Goal: Information Seeking & Learning: Learn about a topic

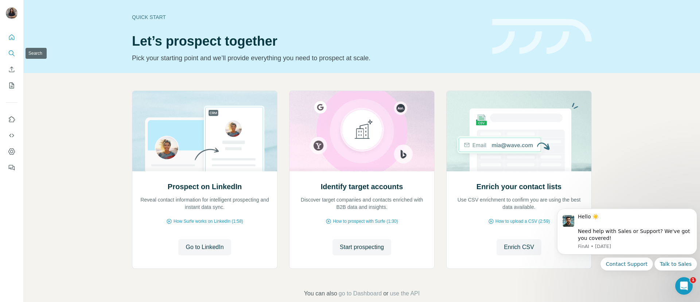
click at [12, 53] on icon "Search" at bounding box center [11, 53] width 7 height 7
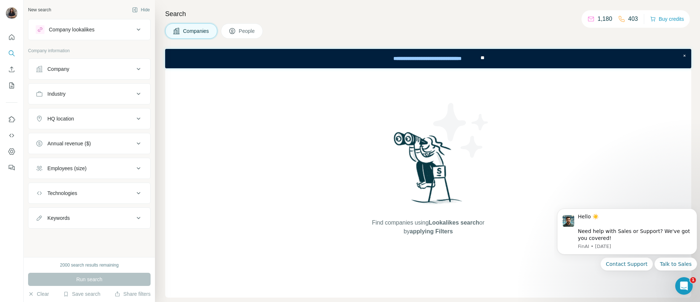
click at [206, 152] on div "Find companies using Lookalikes search or by applying Filters" at bounding box center [428, 182] width 526 height 229
click at [246, 30] on span "People" at bounding box center [247, 30] width 17 height 7
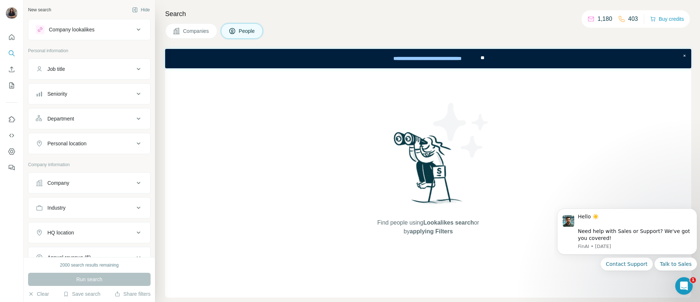
click at [76, 93] on div "Seniority" at bounding box center [85, 93] width 98 height 7
click at [91, 104] on button "Seniority" at bounding box center [89, 95] width 122 height 20
click at [82, 122] on button "Department" at bounding box center [89, 119] width 122 height 18
click at [82, 165] on div "Personal location" at bounding box center [66, 165] width 39 height 7
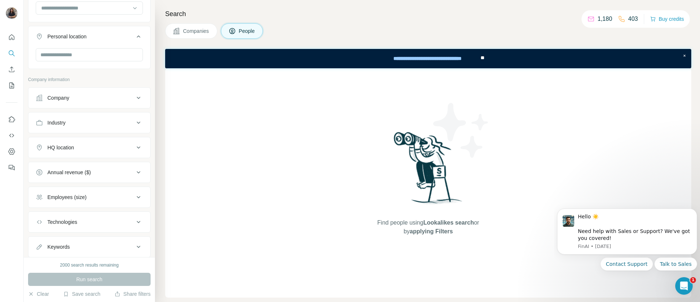
scroll to position [133, 0]
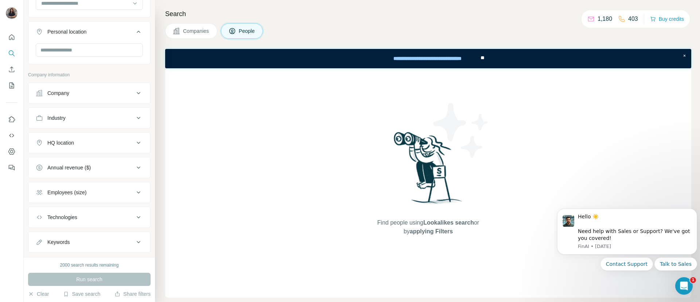
click at [76, 98] on button "Company" at bounding box center [89, 93] width 122 height 18
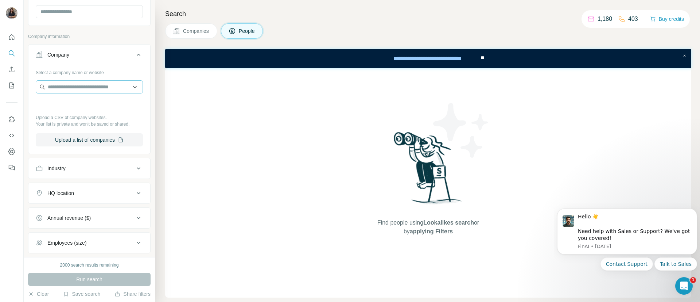
scroll to position [171, 0]
click at [72, 84] on input "text" at bounding box center [89, 87] width 107 height 13
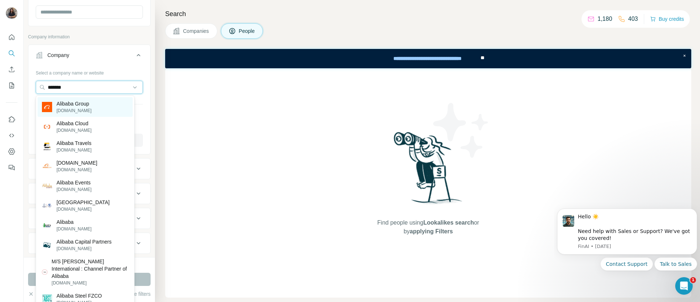
type input "*******"
click at [92, 111] on p "[DOMAIN_NAME]" at bounding box center [74, 110] width 35 height 7
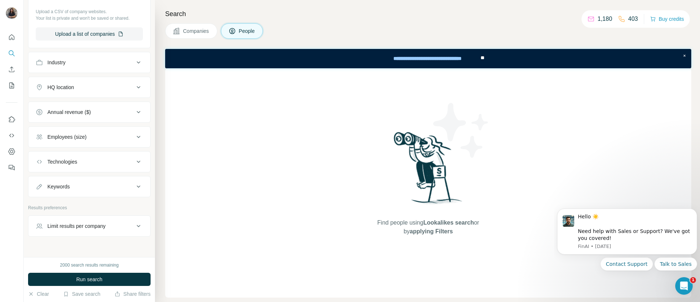
scroll to position [323, 0]
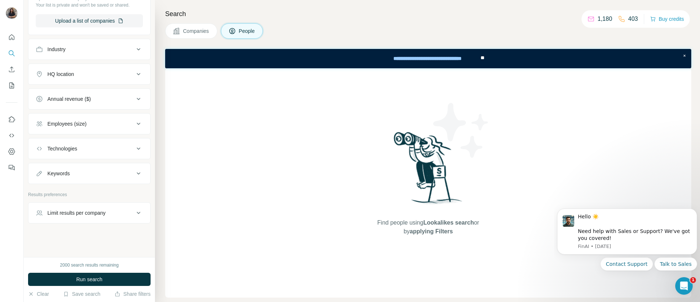
click at [113, 74] on div "HQ location" at bounding box center [85, 73] width 98 height 7
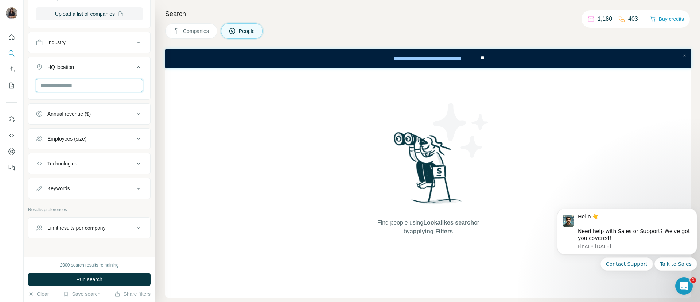
click at [84, 91] on input "text" at bounding box center [89, 85] width 107 height 13
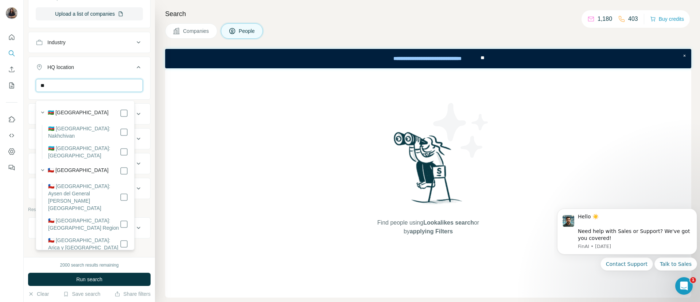
type input "*"
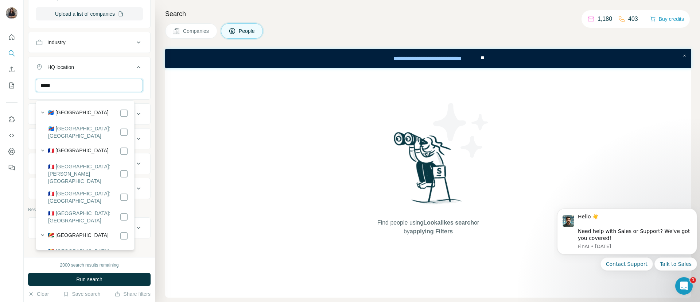
type input "******"
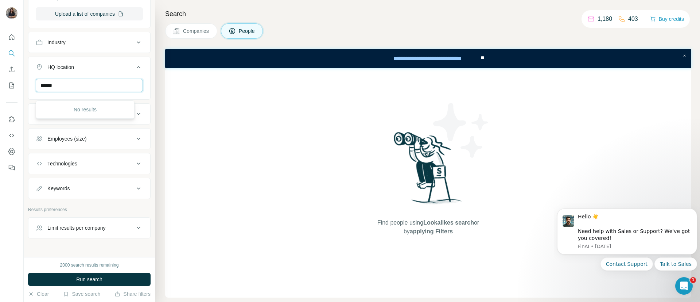
click at [79, 91] on input "******" at bounding box center [89, 85] width 107 height 13
drag, startPoint x: 79, startPoint y: 91, endPoint x: 16, endPoint y: 89, distance: 62.8
click at [16, 89] on div "New search Hide Company lookalikes Personal information Job title Seniority Dep…" at bounding box center [350, 151] width 700 height 302
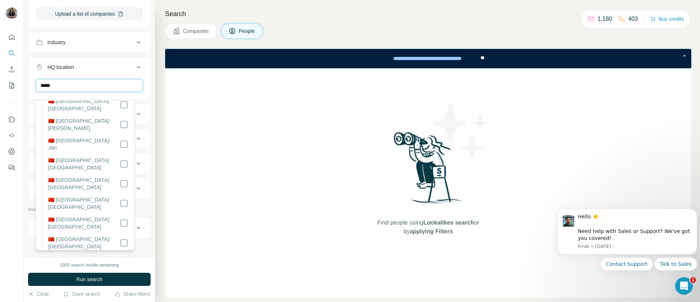
scroll to position [0, 0]
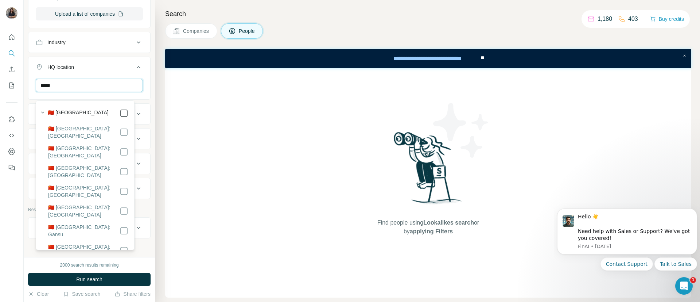
type input "*****"
click at [144, 91] on div "New search Hide Company lookalikes Personal information Job title Seniority Dep…" at bounding box center [89, 128] width 131 height 257
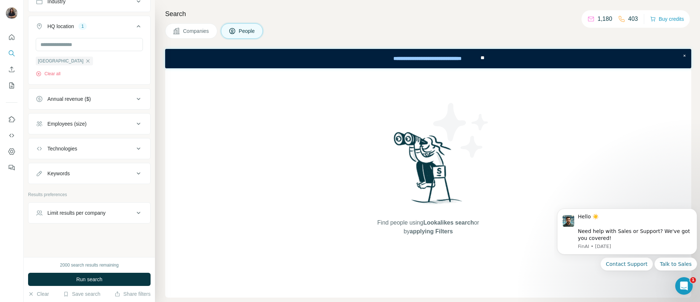
scroll to position [371, 0]
click at [88, 282] on span "Run search" at bounding box center [89, 278] width 26 height 7
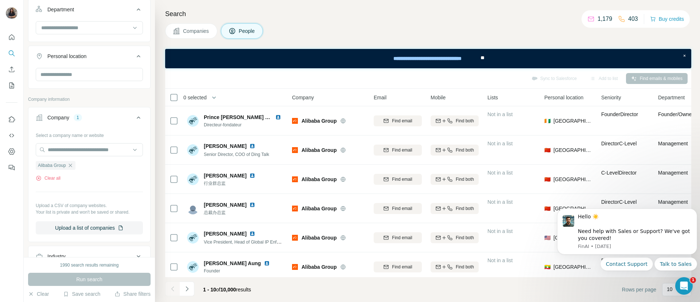
scroll to position [108, 0]
click at [178, 98] on icon at bounding box center [174, 97] width 9 height 9
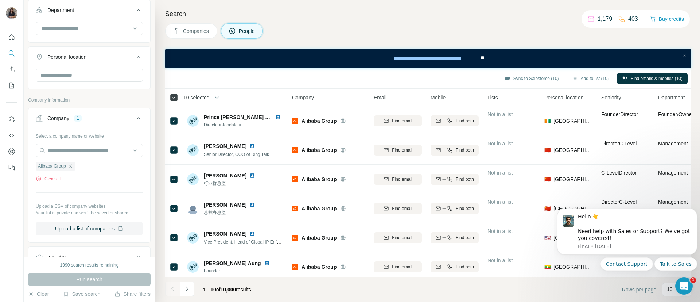
click at [178, 98] on icon at bounding box center [174, 97] width 9 height 9
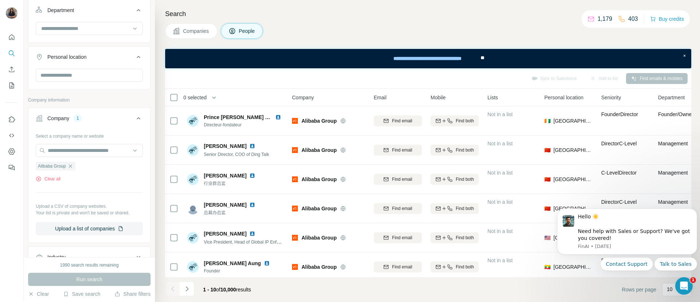
click at [196, 28] on span "Companies" at bounding box center [196, 30] width 27 height 7
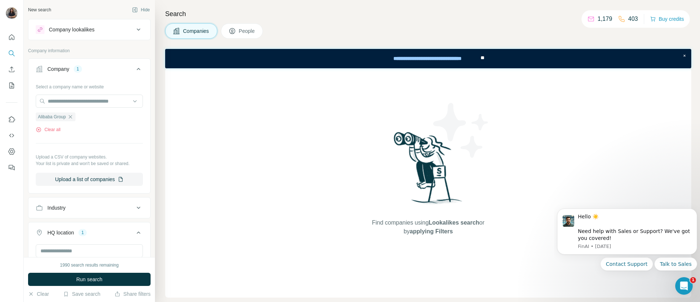
click at [107, 30] on div "Company lookalikes" at bounding box center [85, 29] width 98 height 9
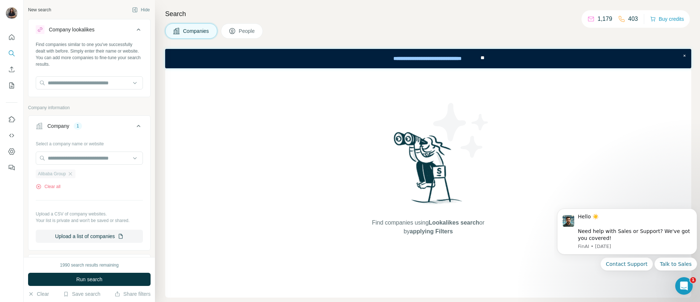
click at [70, 170] on div "Alibaba Group" at bounding box center [56, 173] width 40 height 9
click at [71, 174] on icon "button" at bounding box center [70, 173] width 3 height 3
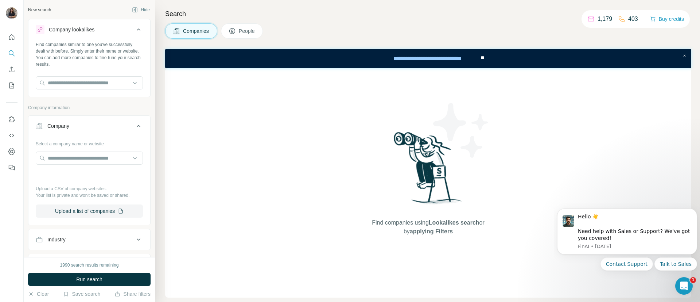
scroll to position [192, 0]
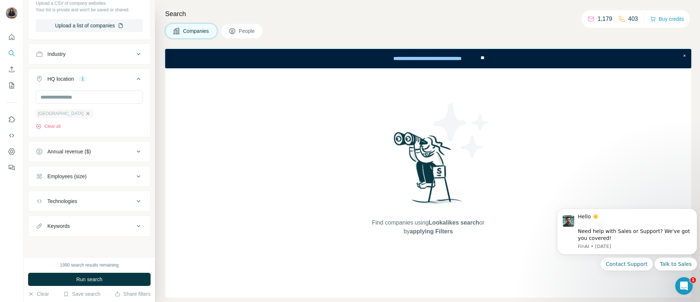
click at [85, 116] on icon "button" at bounding box center [88, 114] width 6 height 6
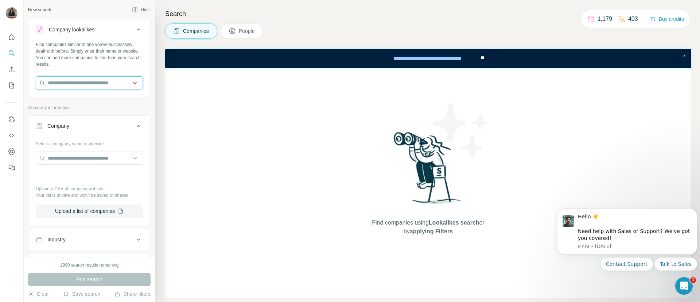
click at [69, 82] on input "text" at bounding box center [89, 82] width 107 height 13
click at [144, 54] on div "New search Hide Company lookalikes Find companies similar to one you've success…" at bounding box center [89, 128] width 131 height 257
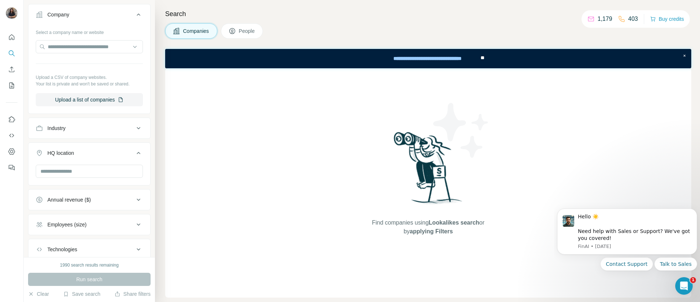
scroll to position [128, 0]
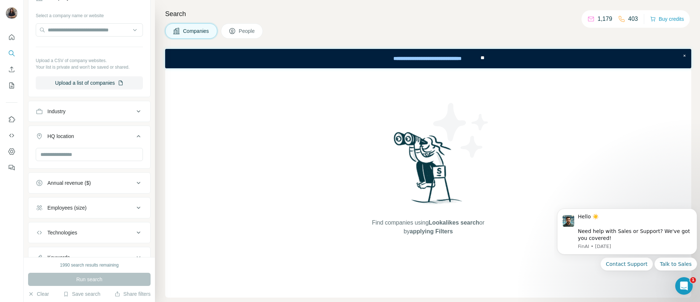
click at [104, 111] on button "Industry" at bounding box center [89, 111] width 122 height 18
click at [100, 133] on input at bounding box center [85, 129] width 90 height 8
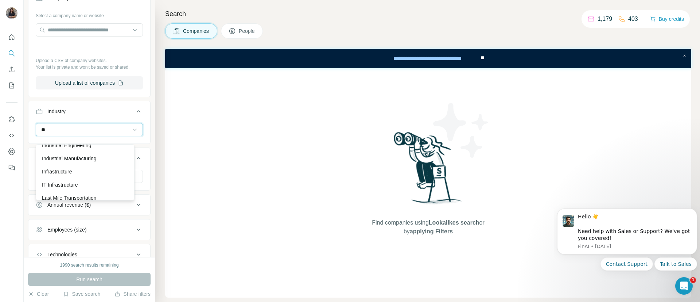
scroll to position [342, 0]
type input "**"
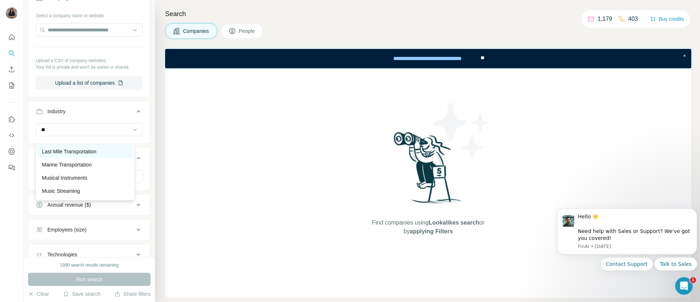
click at [89, 155] on p "Last Mile Transportation" at bounding box center [69, 151] width 54 height 7
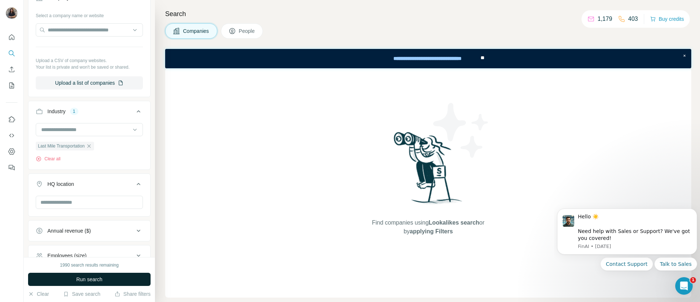
click at [80, 280] on span "Run search" at bounding box center [89, 278] width 26 height 7
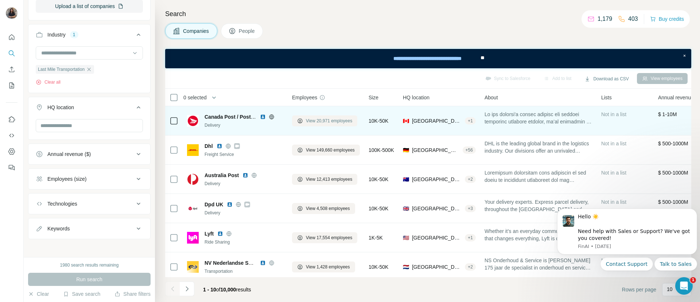
click at [310, 121] on span "View 20,971 employees" at bounding box center [329, 120] width 46 height 7
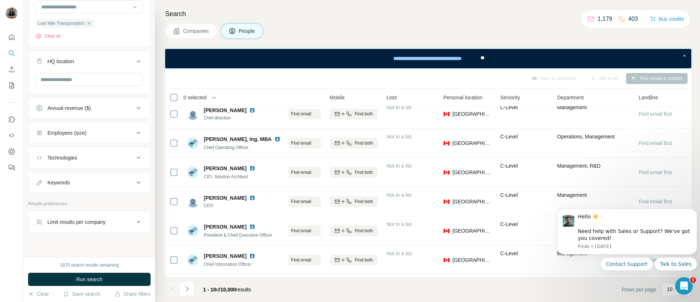
scroll to position [404, 0]
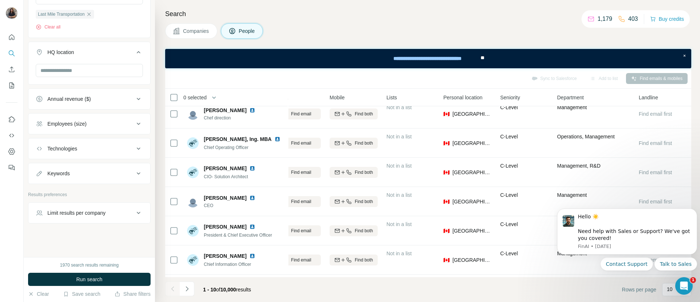
click at [203, 27] on span "Companies" at bounding box center [196, 30] width 27 height 7
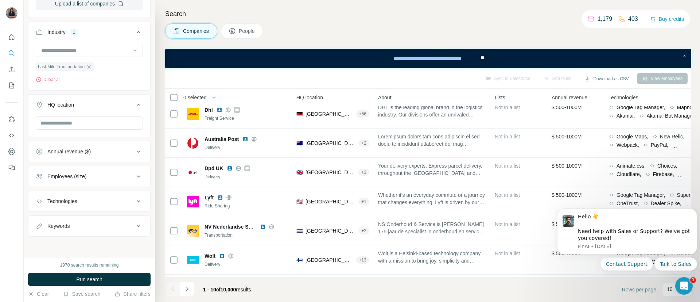
click at [202, 33] on span "Companies" at bounding box center [196, 30] width 27 height 7
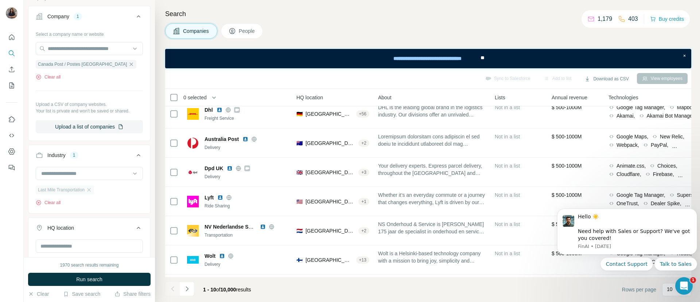
scroll to position [109, 0]
click at [92, 193] on icon "button" at bounding box center [89, 190] width 6 height 6
click at [128, 66] on icon "button" at bounding box center [131, 65] width 6 height 6
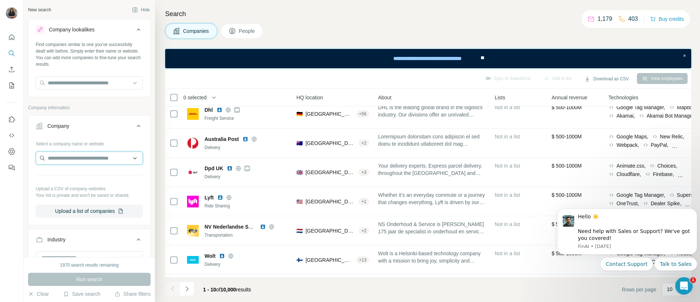
click at [68, 159] on input "text" at bounding box center [89, 157] width 107 height 13
click at [57, 158] on input "**********" at bounding box center [89, 157] width 107 height 13
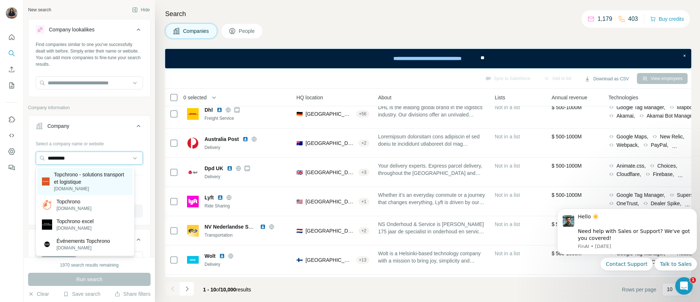
type input "*********"
click at [80, 184] on p "Topchrono - solutions transport et logistique" at bounding box center [91, 178] width 74 height 15
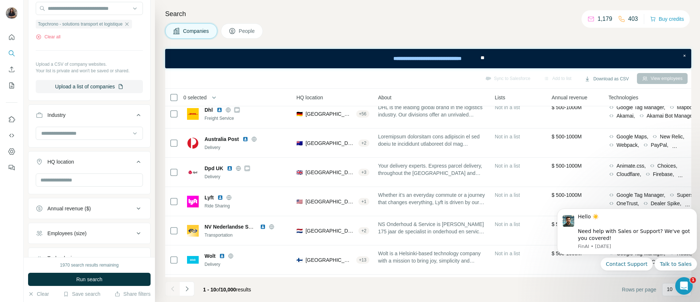
scroll to position [35, 0]
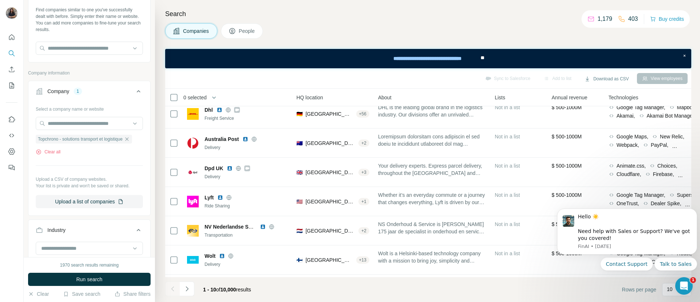
click at [245, 32] on span "People" at bounding box center [247, 30] width 17 height 7
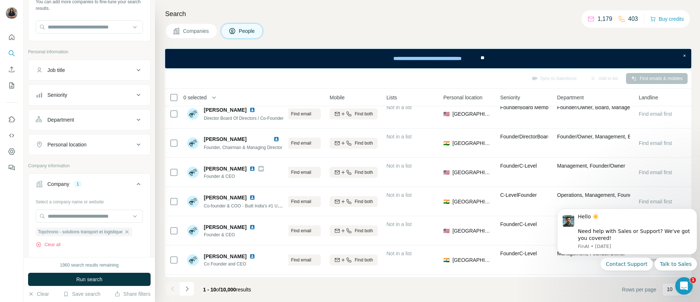
scroll to position [54, 0]
click at [81, 75] on div "Job title" at bounding box center [85, 72] width 98 height 7
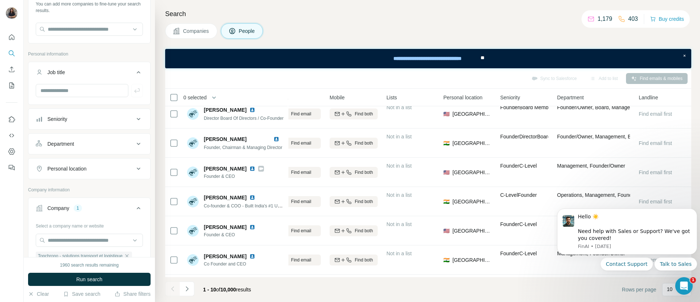
click at [74, 144] on div "Department" at bounding box center [60, 143] width 27 height 7
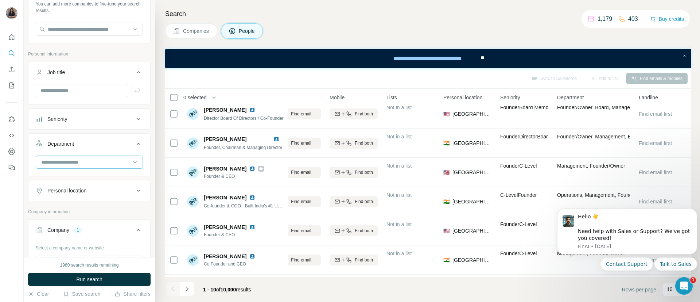
click at [82, 164] on input at bounding box center [85, 162] width 90 height 8
click at [115, 56] on p "Personal information" at bounding box center [89, 54] width 123 height 7
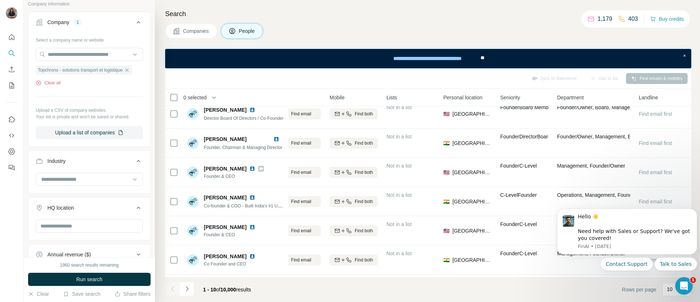
scroll to position [423, 0]
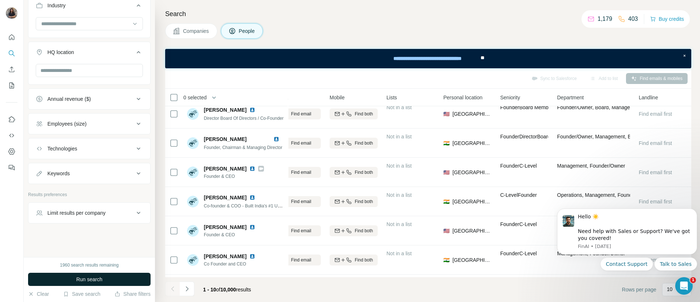
click at [88, 276] on span "Run search" at bounding box center [89, 278] width 26 height 7
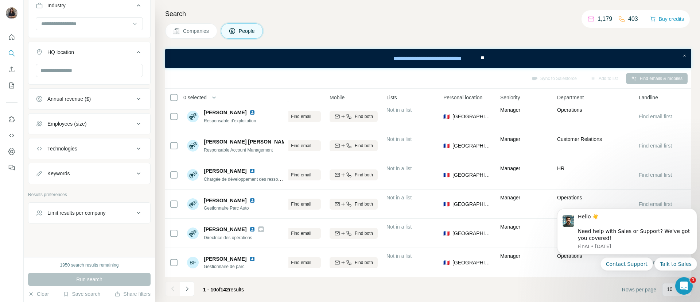
scroll to position [302, 0]
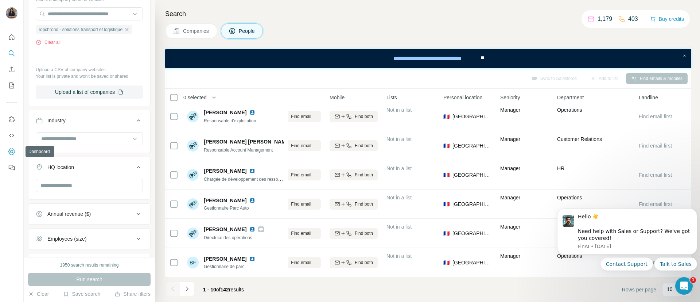
click at [12, 148] on icon "Dashboard" at bounding box center [11, 151] width 7 height 6
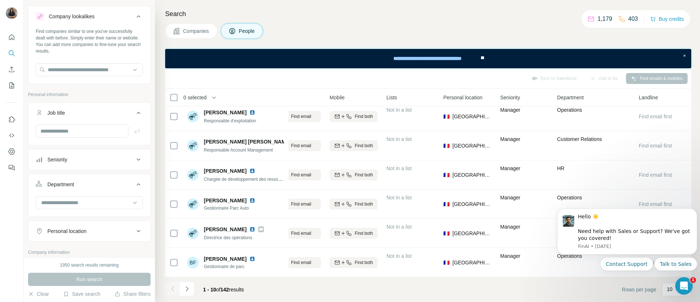
scroll to position [0, 0]
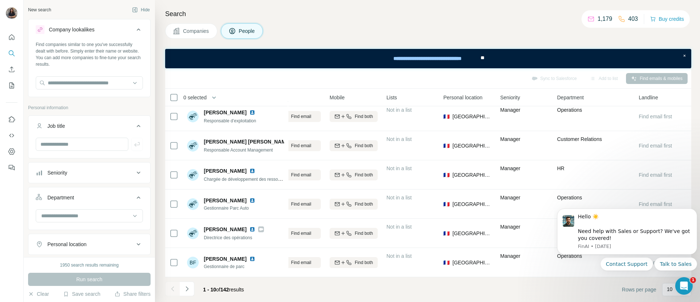
click at [499, 15] on h4 "Search" at bounding box center [428, 14] width 526 height 10
click at [16, 37] on button "Quick start" at bounding box center [12, 37] width 12 height 13
